Goal: Information Seeking & Learning: Learn about a topic

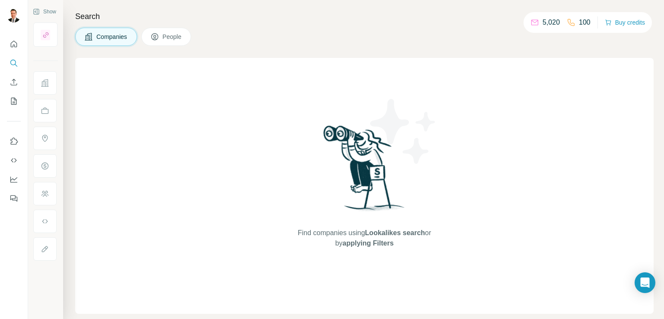
click at [111, 36] on span "Companies" at bounding box center [112, 36] width 32 height 9
click at [179, 35] on span "People" at bounding box center [172, 36] width 20 height 9
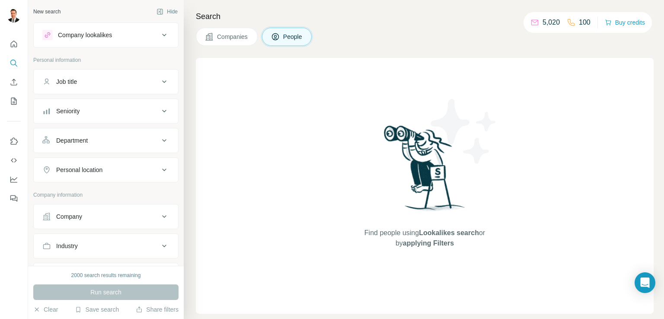
click at [227, 40] on span "Companies" at bounding box center [233, 36] width 32 height 9
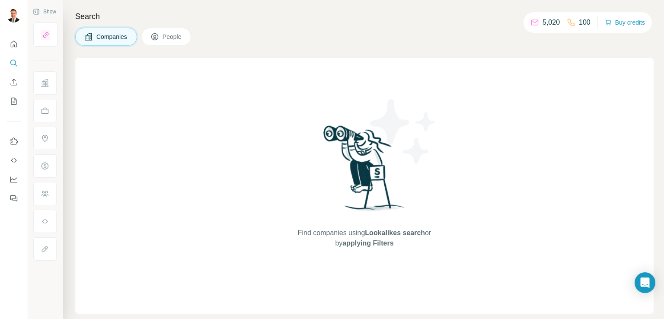
click at [171, 36] on span "People" at bounding box center [172, 36] width 20 height 9
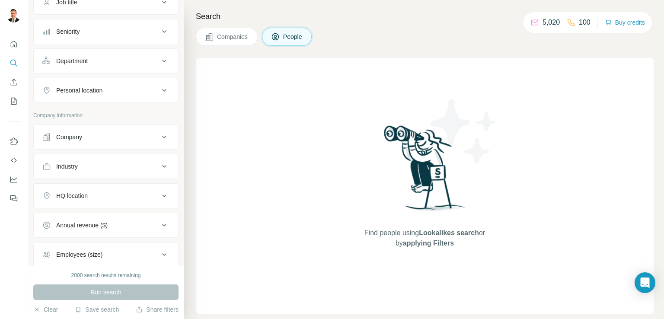
scroll to position [80, 0]
click at [108, 289] on div "Run search" at bounding box center [105, 292] width 145 height 16
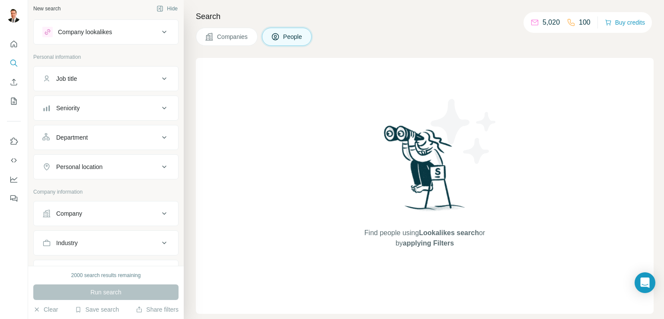
scroll to position [0, 0]
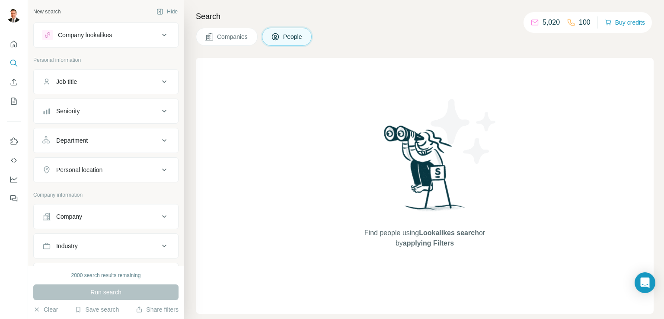
click at [159, 214] on icon at bounding box center [164, 216] width 10 height 10
click at [109, 254] on input "text" at bounding box center [105, 255] width 127 height 16
type input "******"
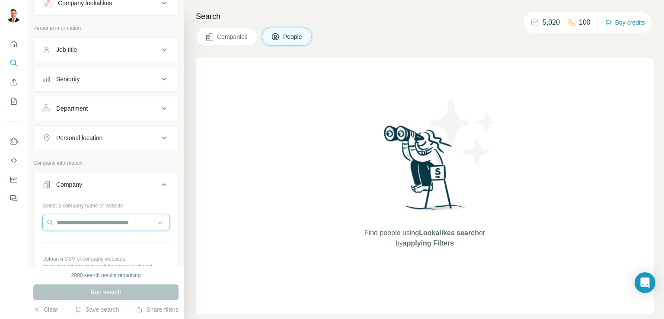
scroll to position [65, 0]
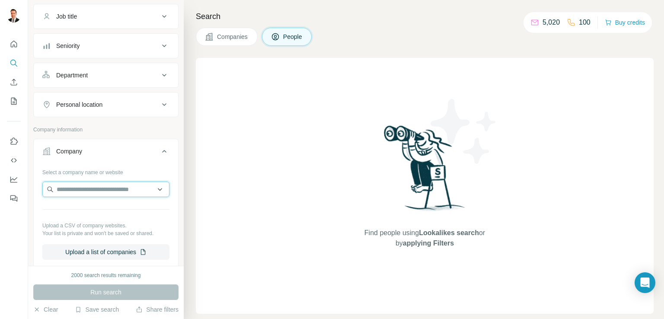
click at [112, 187] on input "text" at bounding box center [105, 189] width 127 height 16
click at [95, 192] on input "text" at bounding box center [105, 189] width 127 height 16
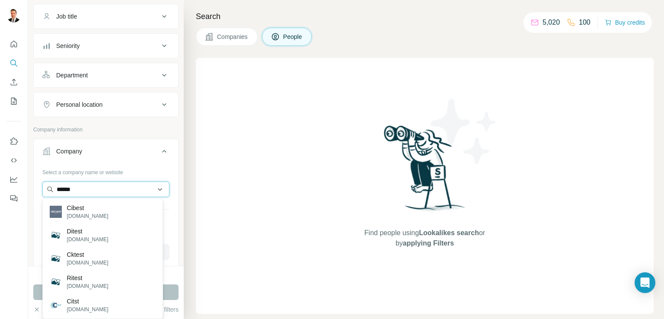
click at [76, 191] on input "******" at bounding box center [105, 189] width 127 height 16
click at [76, 186] on input "******" at bounding box center [105, 189] width 127 height 16
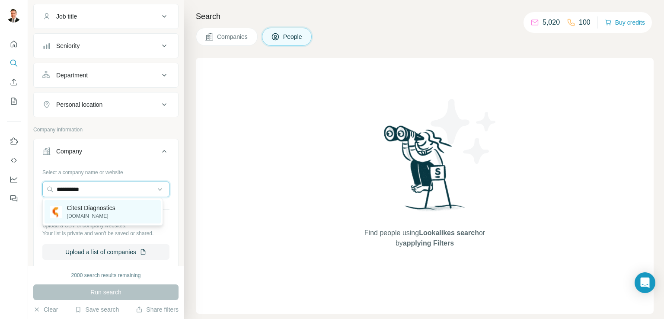
type input "**********"
click at [76, 212] on p "[DOMAIN_NAME]" at bounding box center [91, 216] width 48 height 8
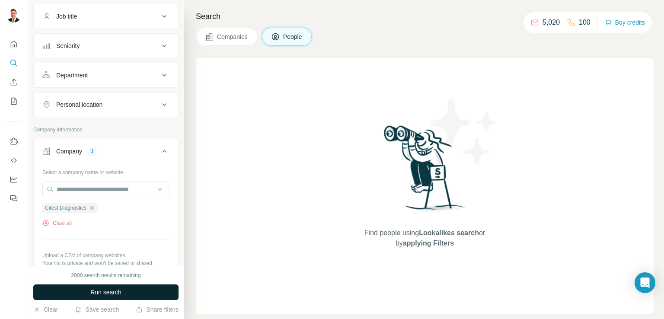
click at [101, 295] on span "Run search" at bounding box center [105, 292] width 31 height 9
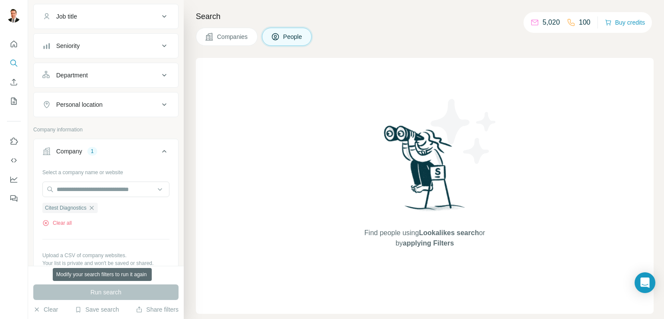
click at [101, 295] on div "Run search" at bounding box center [105, 292] width 145 height 16
click at [226, 38] on span "Companies" at bounding box center [233, 36] width 32 height 9
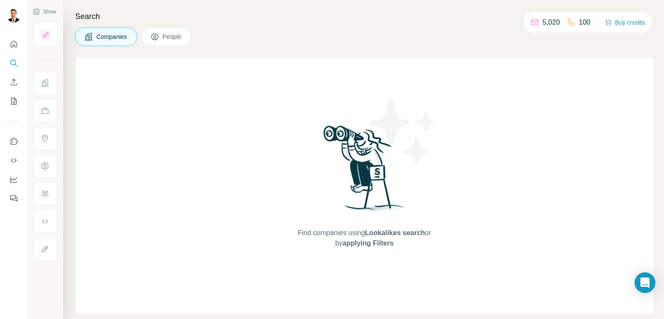
click at [171, 36] on span "People" at bounding box center [172, 36] width 20 height 9
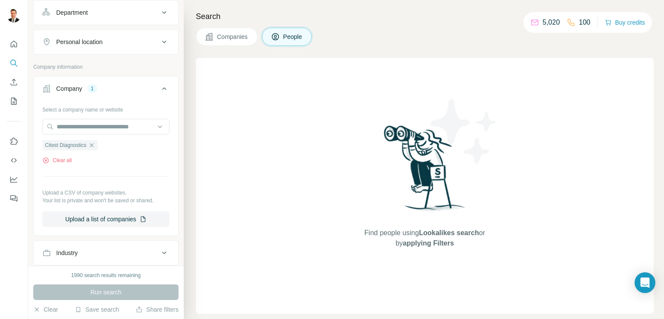
scroll to position [130, 0]
click at [109, 212] on button "Upload a list of companies" at bounding box center [105, 218] width 127 height 16
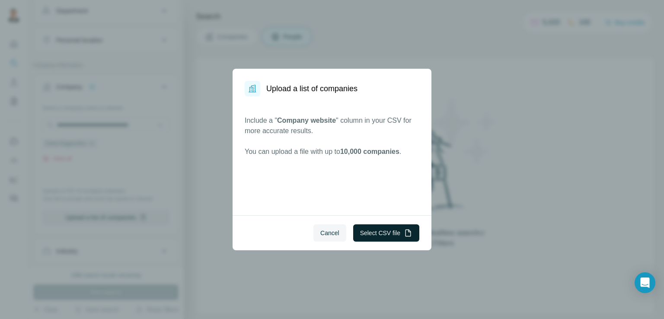
click at [371, 228] on button "Select CSV file" at bounding box center [386, 232] width 66 height 17
click at [380, 227] on button "Select CSV file" at bounding box center [386, 232] width 66 height 17
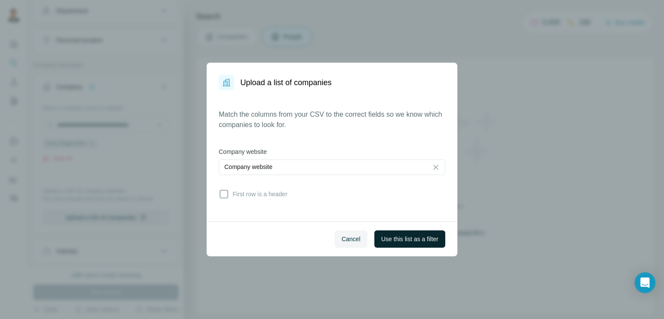
click at [400, 239] on span "Use this list as a filter" at bounding box center [409, 239] width 57 height 9
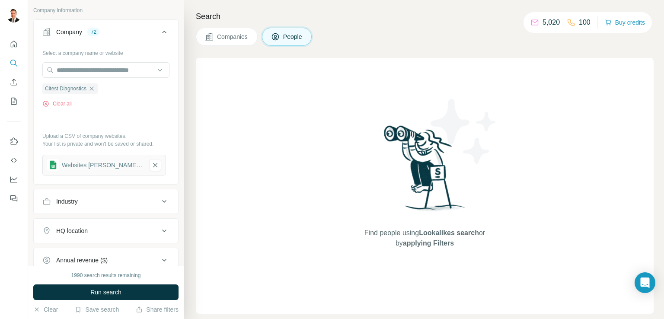
scroll to position [186, 0]
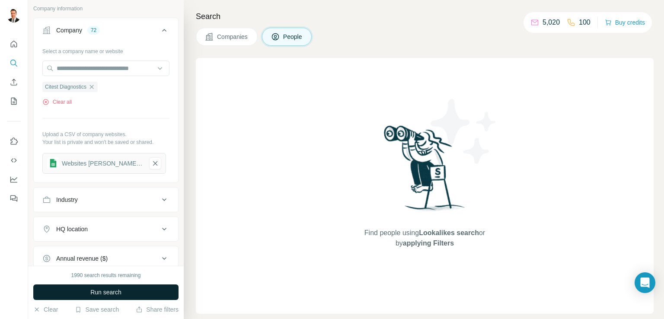
click at [106, 288] on span "Run search" at bounding box center [105, 292] width 31 height 9
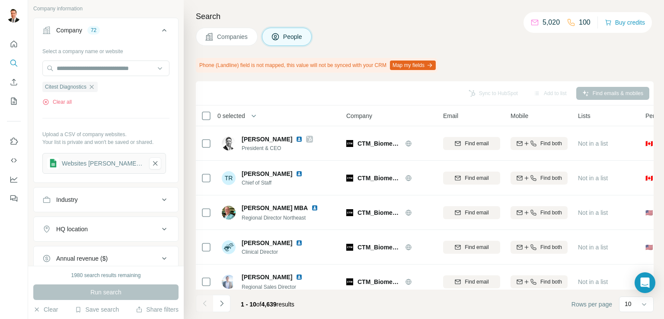
click at [238, 37] on span "Companies" at bounding box center [233, 36] width 32 height 9
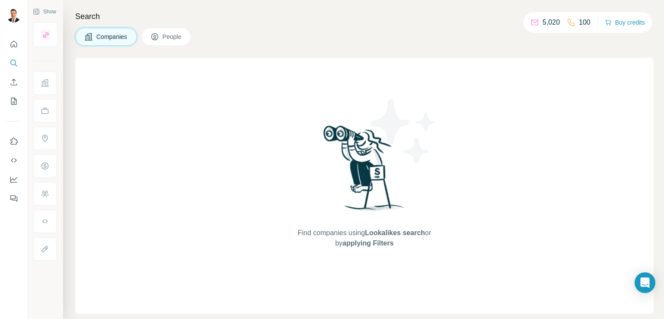
click at [121, 36] on span "Companies" at bounding box center [112, 36] width 32 height 9
click at [166, 37] on span "People" at bounding box center [172, 36] width 20 height 9
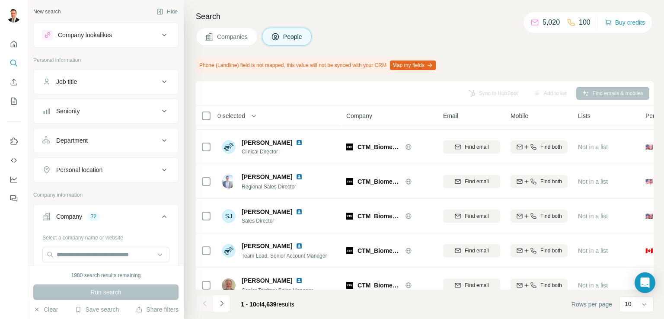
scroll to position [187, 0]
